Goal: Information Seeking & Learning: Compare options

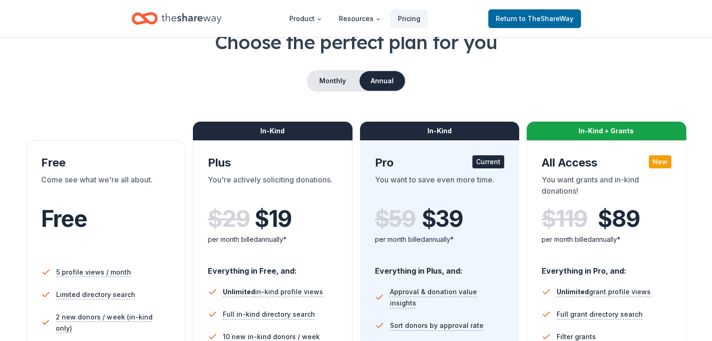
scroll to position [47, 0]
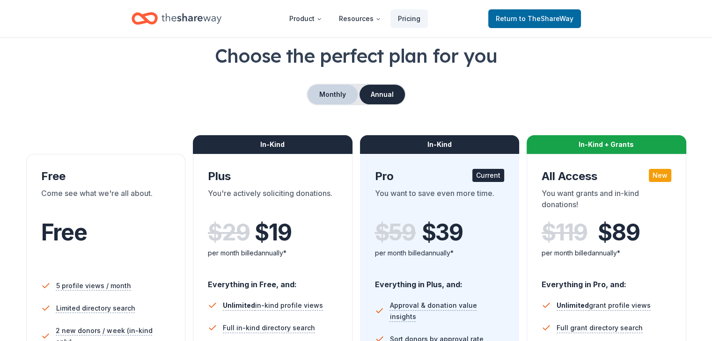
click at [326, 89] on button "Monthly" at bounding box center [333, 95] width 50 height 20
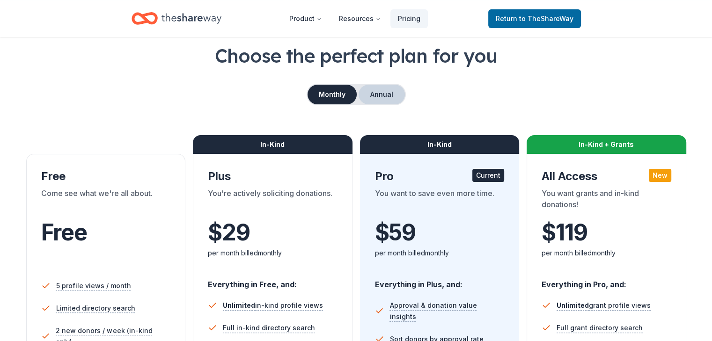
click at [383, 99] on button "Annual" at bounding box center [382, 95] width 46 height 20
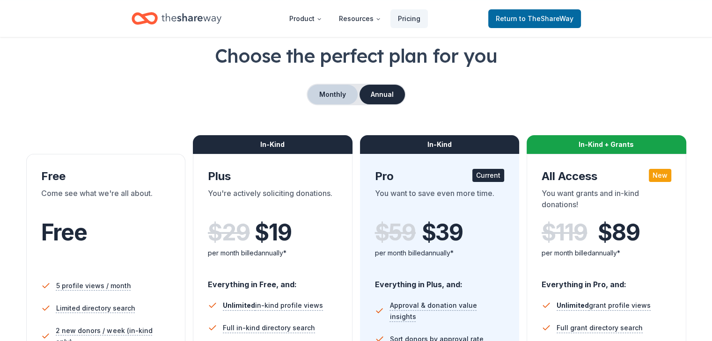
click at [336, 96] on button "Monthly" at bounding box center [333, 95] width 50 height 20
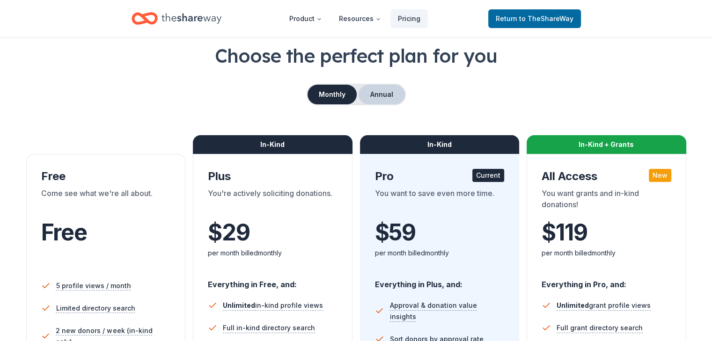
click at [388, 89] on button "Annual" at bounding box center [382, 95] width 46 height 20
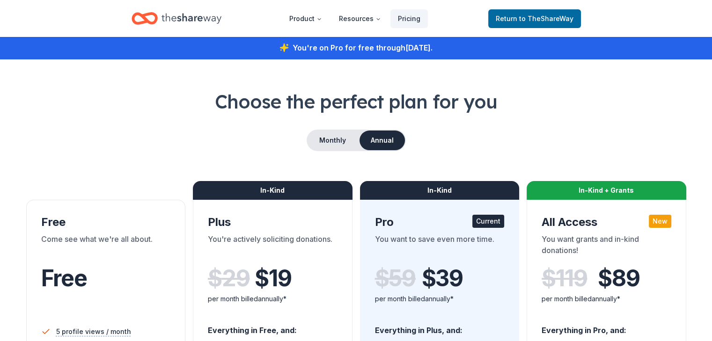
scroll to position [0, 0]
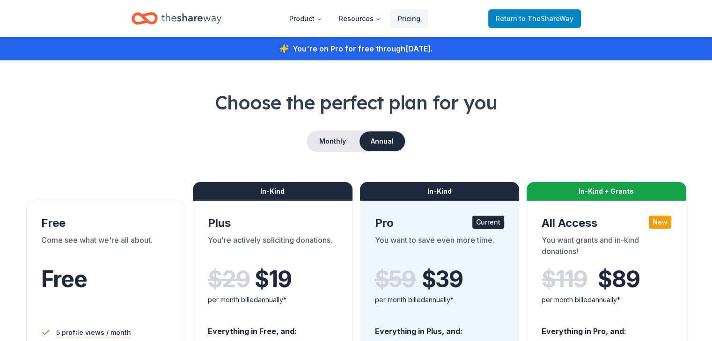
click at [517, 22] on span "Return to TheShareWay" at bounding box center [535, 18] width 78 height 11
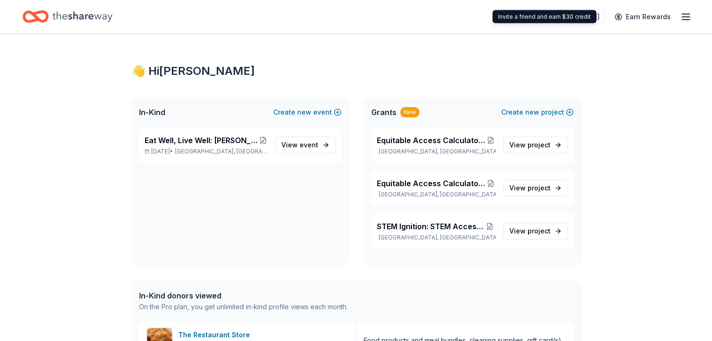
click at [564, 18] on div "Invite a friend and earn $30 credit Invite a friend and earn $30 credit" at bounding box center [545, 16] width 104 height 13
click at [682, 17] on line "button" at bounding box center [685, 17] width 7 height 0
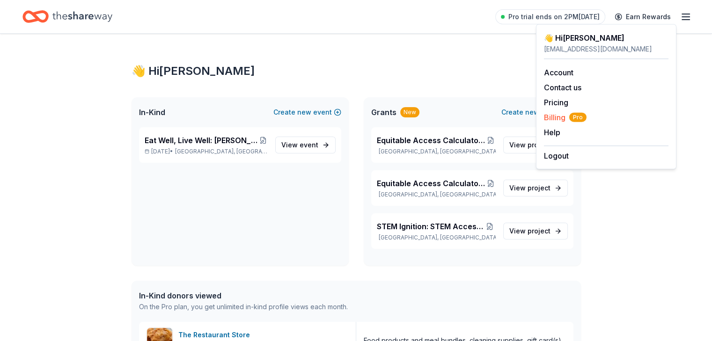
click at [555, 117] on span "Billing Pro" at bounding box center [565, 117] width 43 height 11
